Goal: Obtain resource: Obtain resource

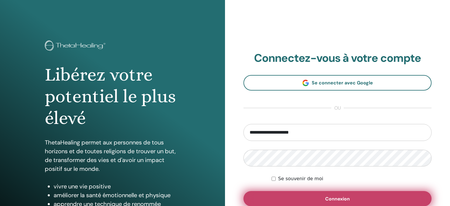
type input "**********"
click at [336, 202] on button "Connexion" at bounding box center [337, 198] width 188 height 15
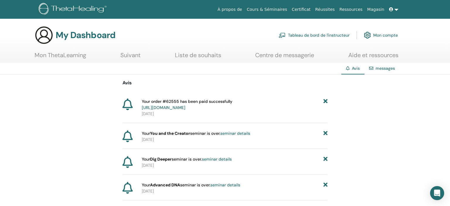
click at [307, 36] on link "Tableau de bord de l'instructeur" at bounding box center [313, 35] width 71 height 13
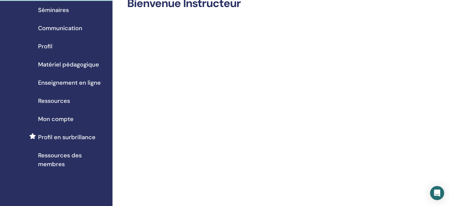
scroll to position [26, 0]
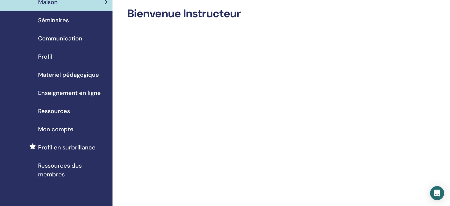
click at [61, 20] on span "Séminaires" at bounding box center [53, 20] width 31 height 9
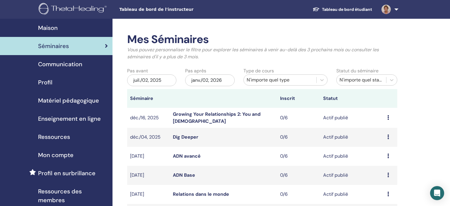
click at [86, 100] on span "Matériel pédagogique" at bounding box center [68, 100] width 61 height 9
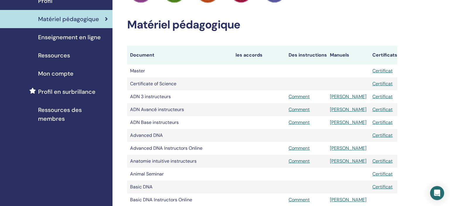
scroll to position [85, 0]
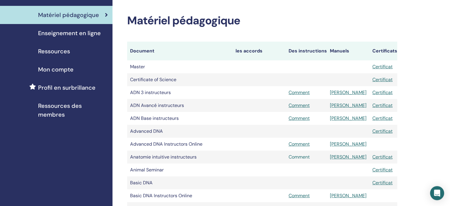
click at [303, 158] on link "Comment" at bounding box center [298, 157] width 21 height 6
